Goal: Information Seeking & Learning: Learn about a topic

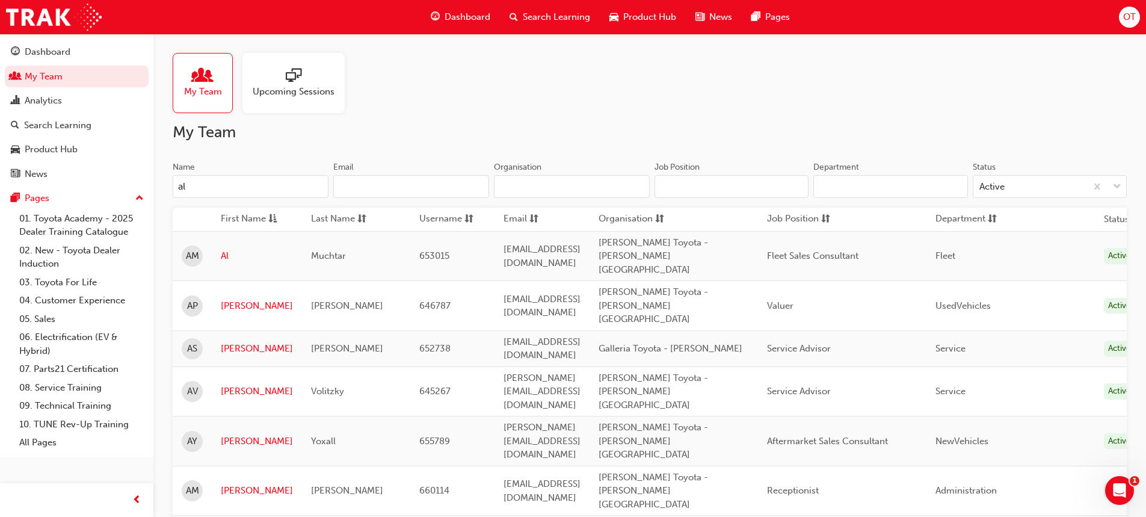
type input "a"
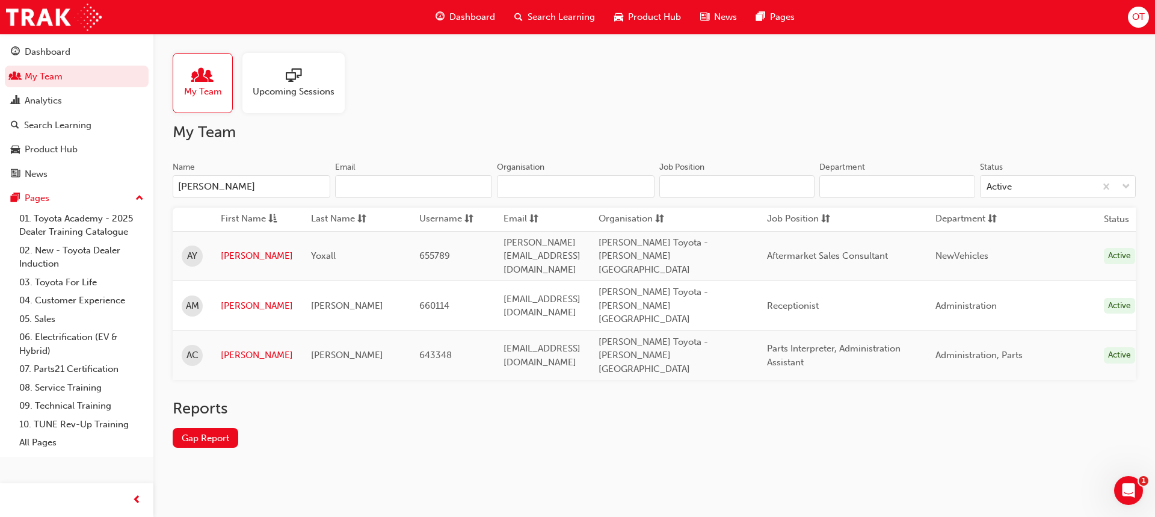
type input "[PERSON_NAME]"
click at [250, 299] on link "[PERSON_NAME]" at bounding box center [257, 306] width 72 height 14
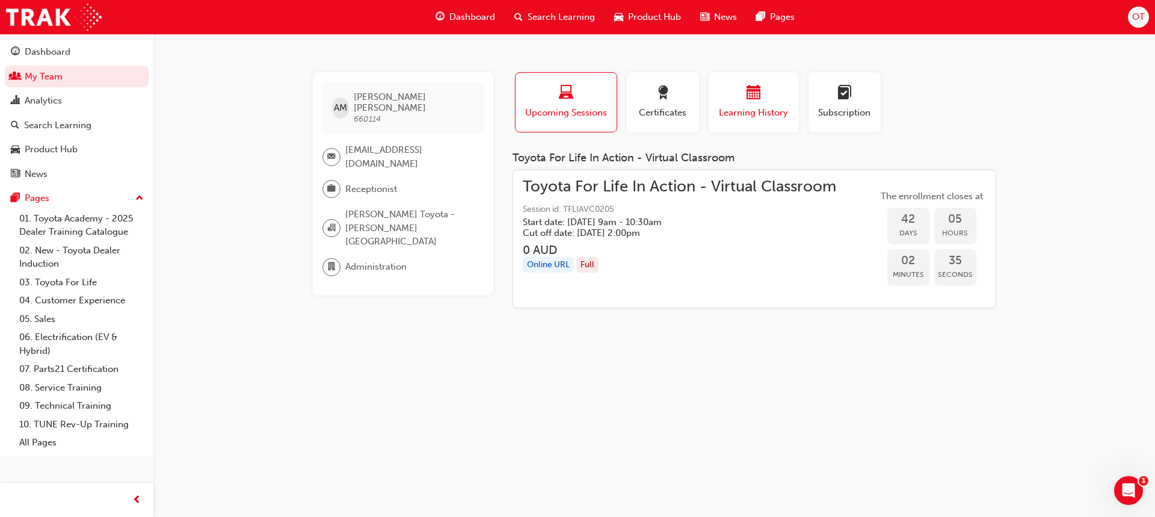
click at [769, 117] on span "Learning History" at bounding box center [754, 113] width 72 height 14
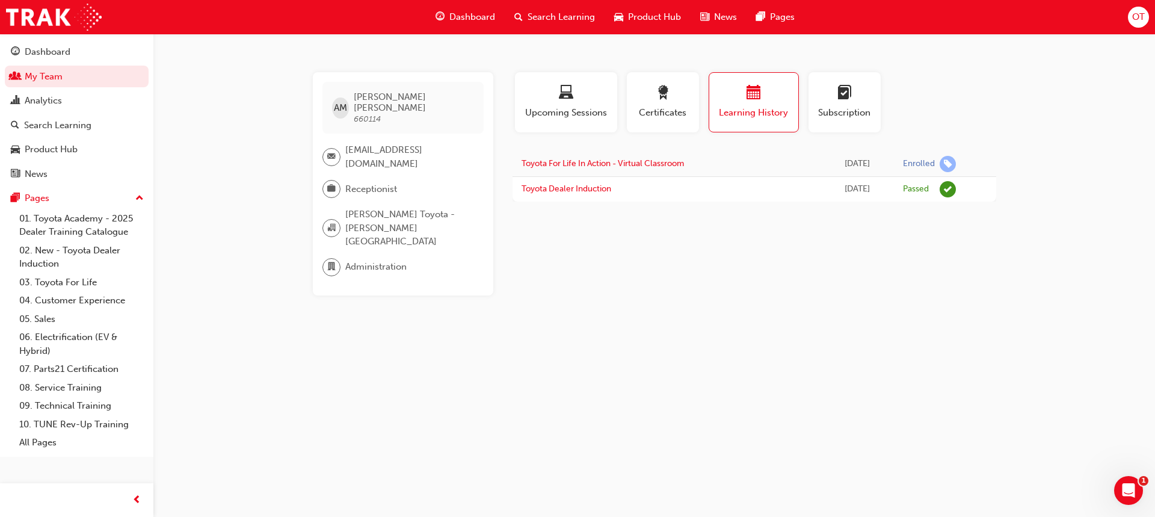
click at [539, 11] on span "Search Learning" at bounding box center [561, 17] width 67 height 14
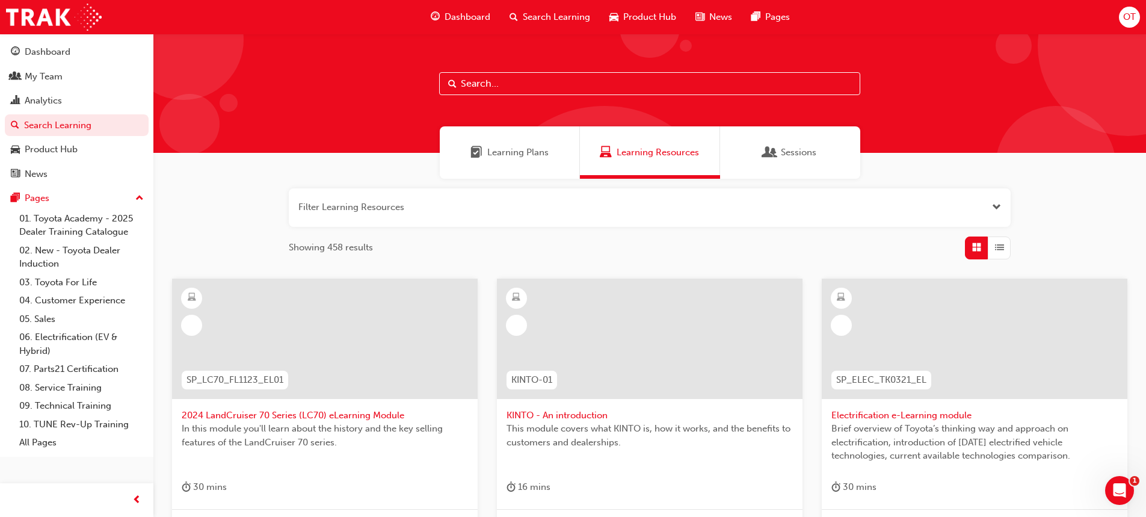
click at [617, 83] on input "text" at bounding box center [649, 83] width 421 height 23
type input "acl"
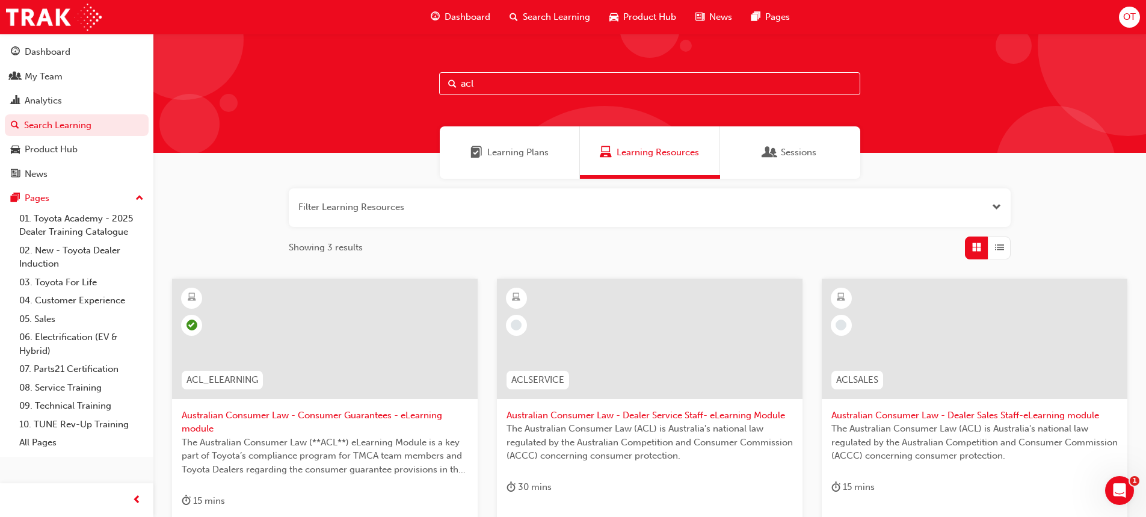
click at [366, 412] on span "Australian Consumer Law - Consumer Guarantees - eLearning module" at bounding box center [325, 422] width 286 height 27
